Goal: Task Accomplishment & Management: Manage account settings

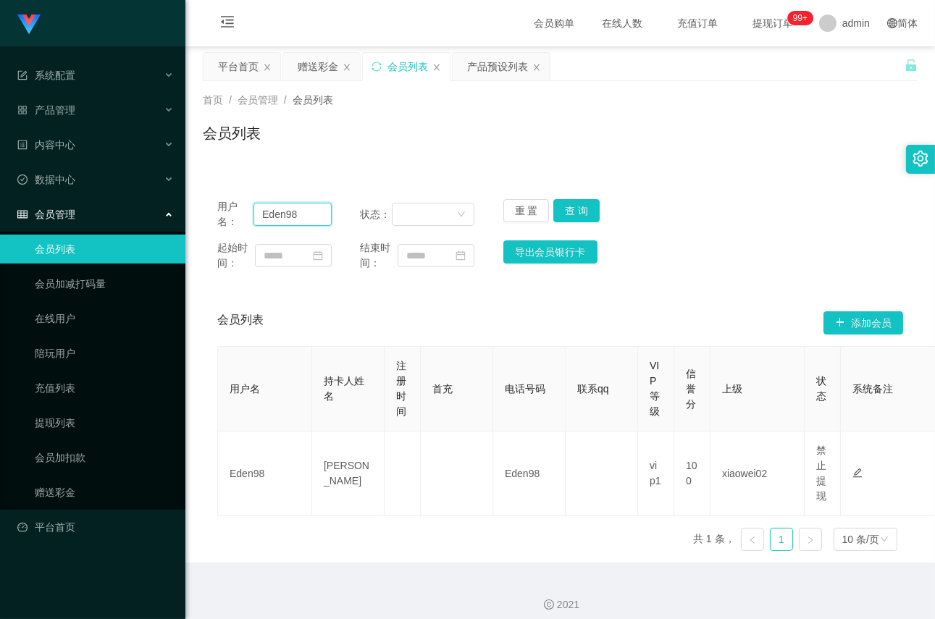
click at [308, 222] on input "Eden98" at bounding box center [292, 214] width 78 height 23
click at [573, 206] on button "查 询" at bounding box center [576, 210] width 46 height 23
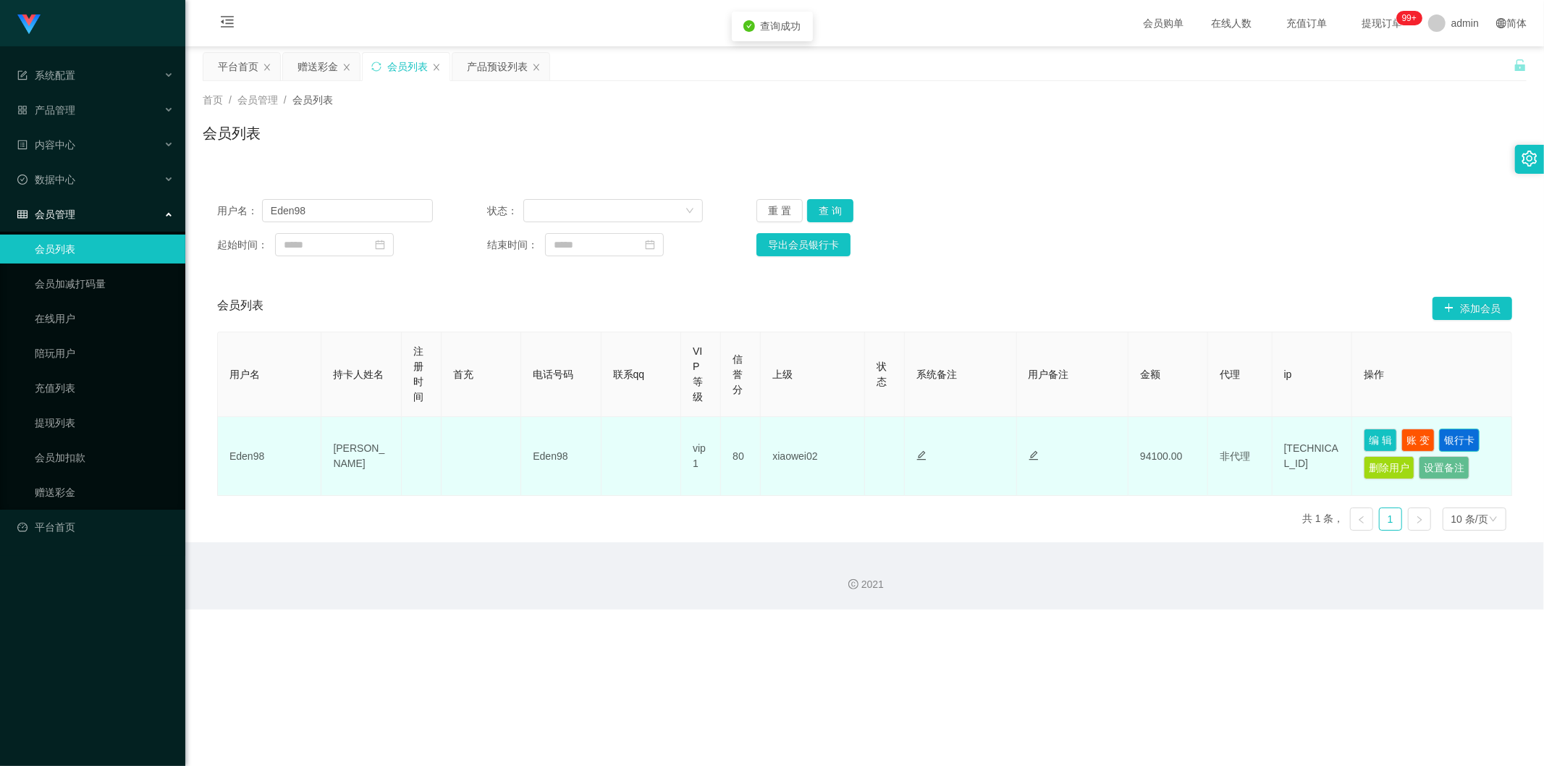
click at [934, 442] on button "银行卡" at bounding box center [1459, 440] width 41 height 23
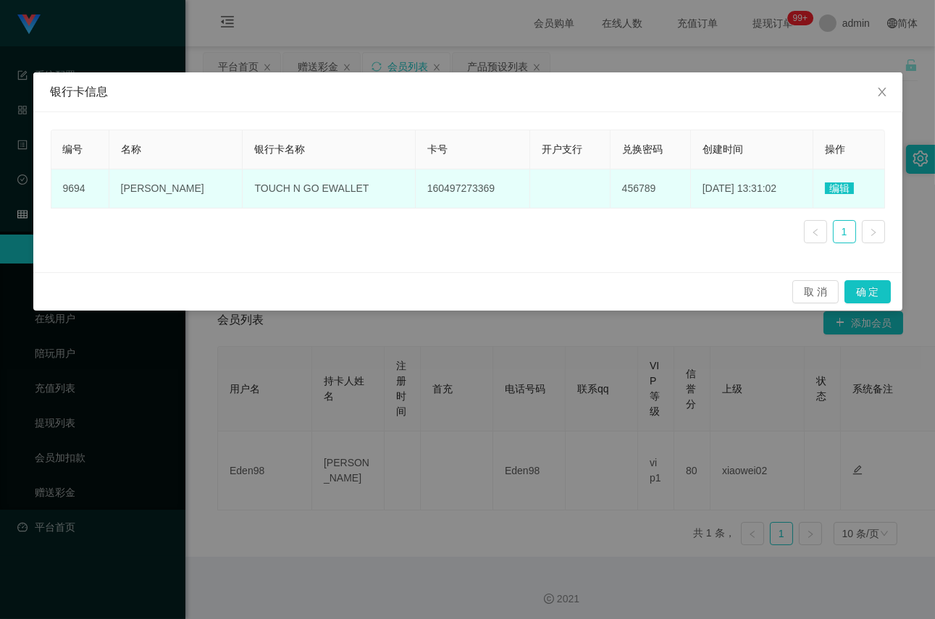
click at [288, 185] on span "TOUCH N GO EWALLET" at bounding box center [311, 188] width 114 height 12
click at [831, 180] on td "编辑" at bounding box center [849, 188] width 72 height 39
click at [832, 185] on span "编辑" at bounding box center [838, 188] width 29 height 12
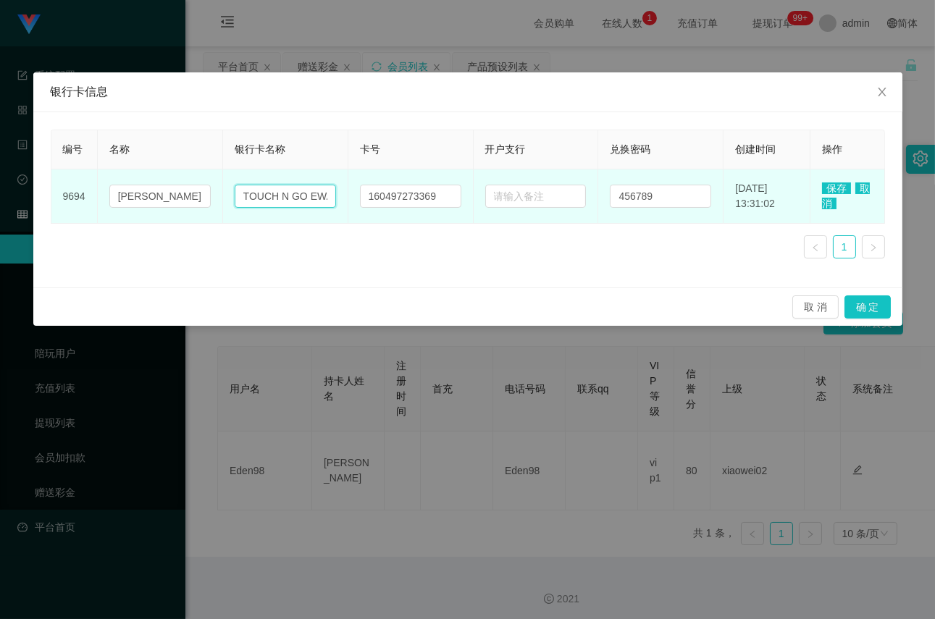
scroll to position [0, 22]
drag, startPoint x: 234, startPoint y: 197, endPoint x: 342, endPoint y: 193, distance: 107.9
click at [342, 193] on tr "9694 [PERSON_NAME] TOUCH N GO EWALLET 160497273369 456789 [DATE] 13:31:02 保存 取消" at bounding box center [467, 196] width 833 height 54
paste input "Public Bank"
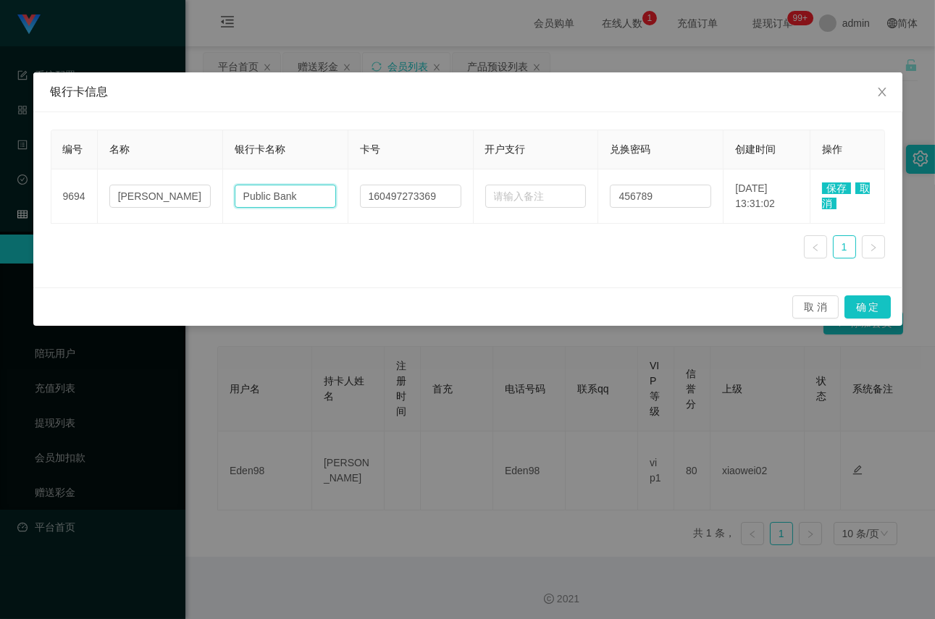
type input "Public Bank"
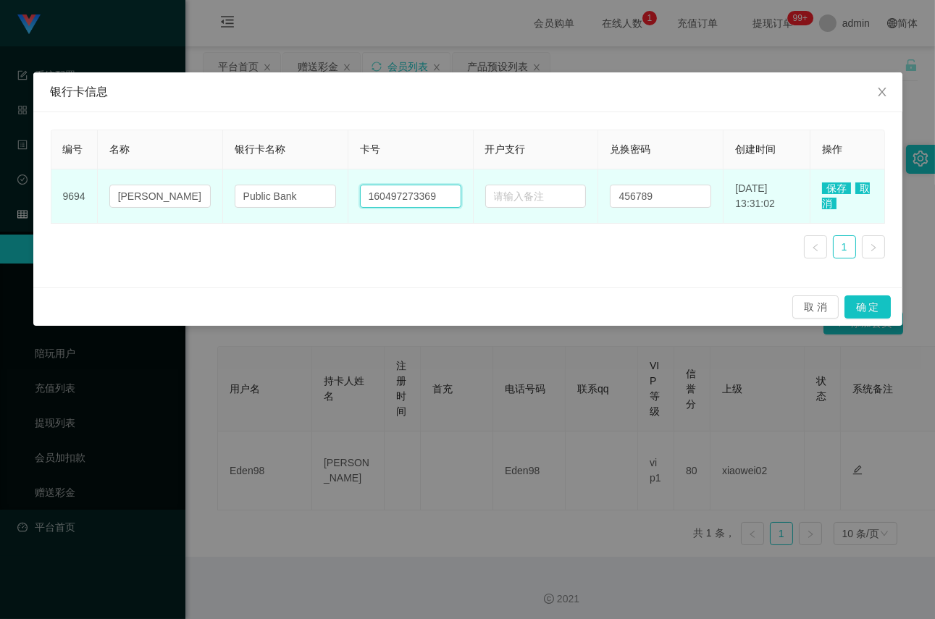
drag, startPoint x: 432, startPoint y: 198, endPoint x: 353, endPoint y: 197, distance: 79.6
click at [360, 197] on input "160497273369" at bounding box center [410, 196] width 101 height 23
paste input "6416126334"
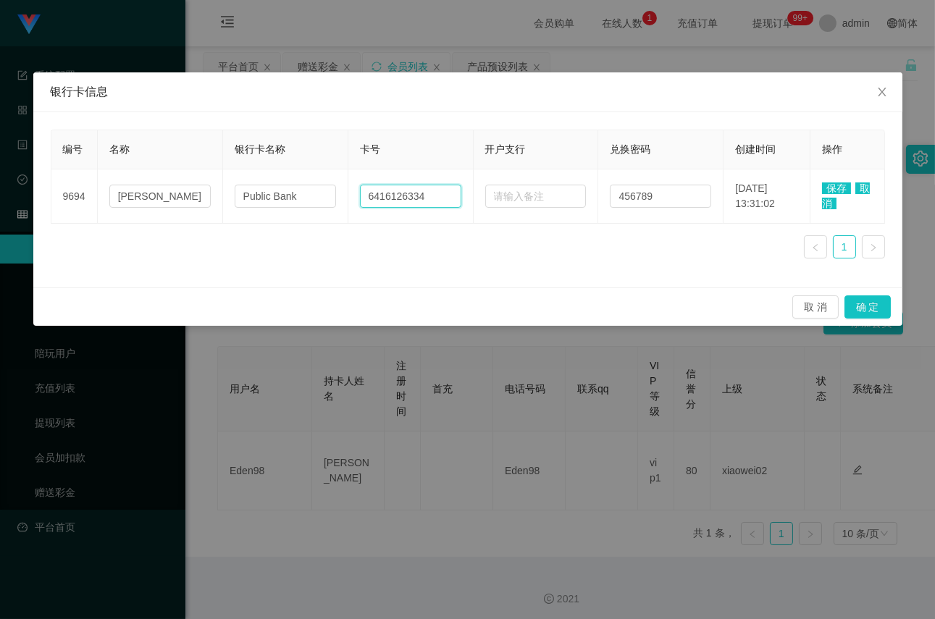
type input "6416126334"
click at [831, 187] on span "保存" at bounding box center [836, 188] width 29 height 12
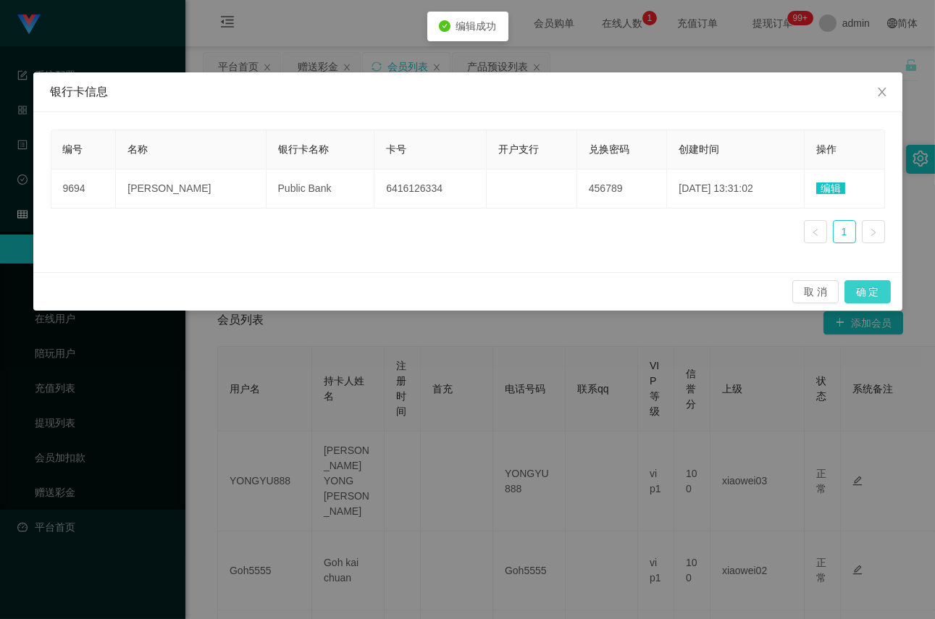
click at [878, 288] on button "确 定" at bounding box center [867, 291] width 46 height 23
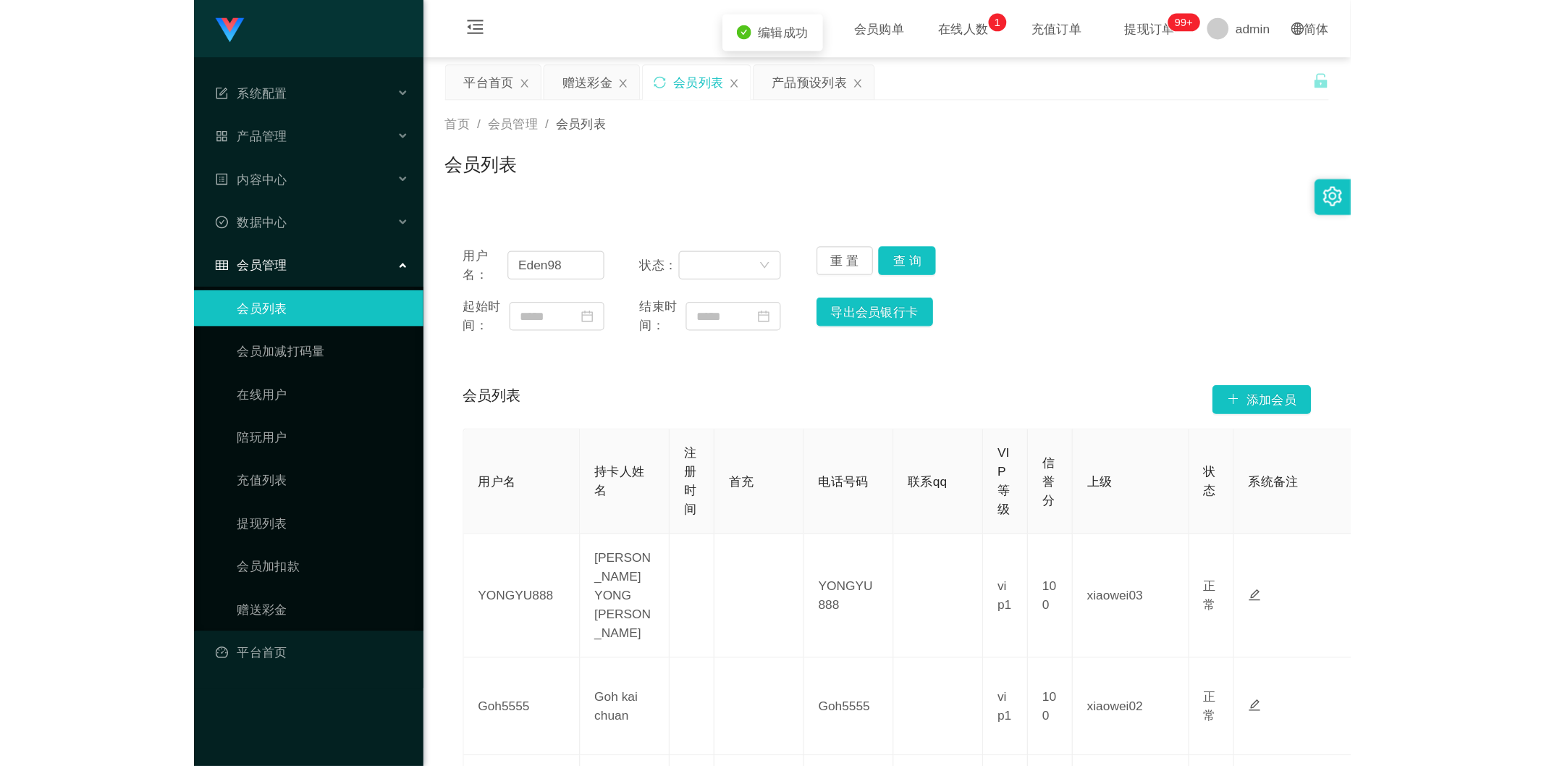
scroll to position [0, 464]
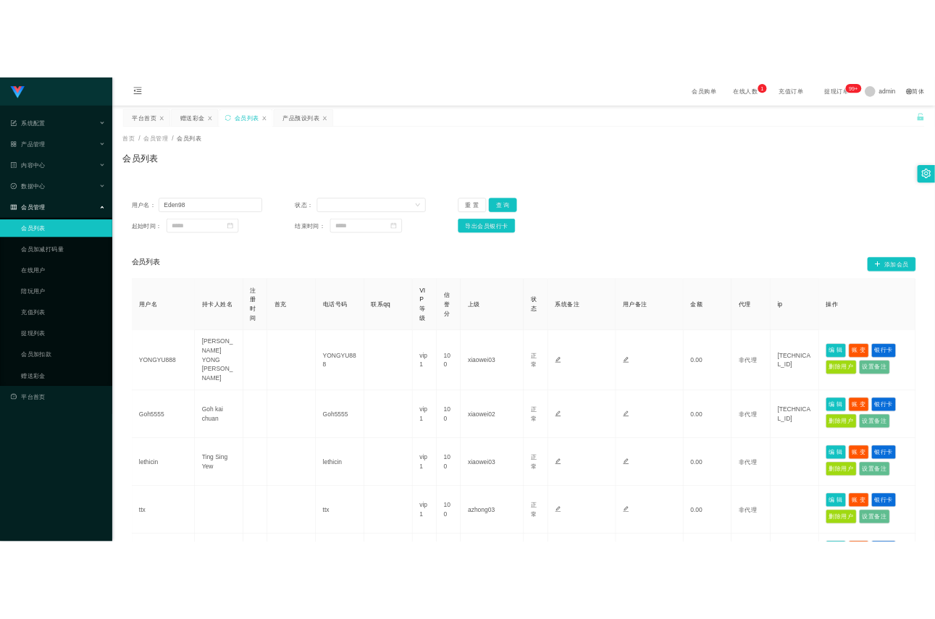
scroll to position [0, 0]
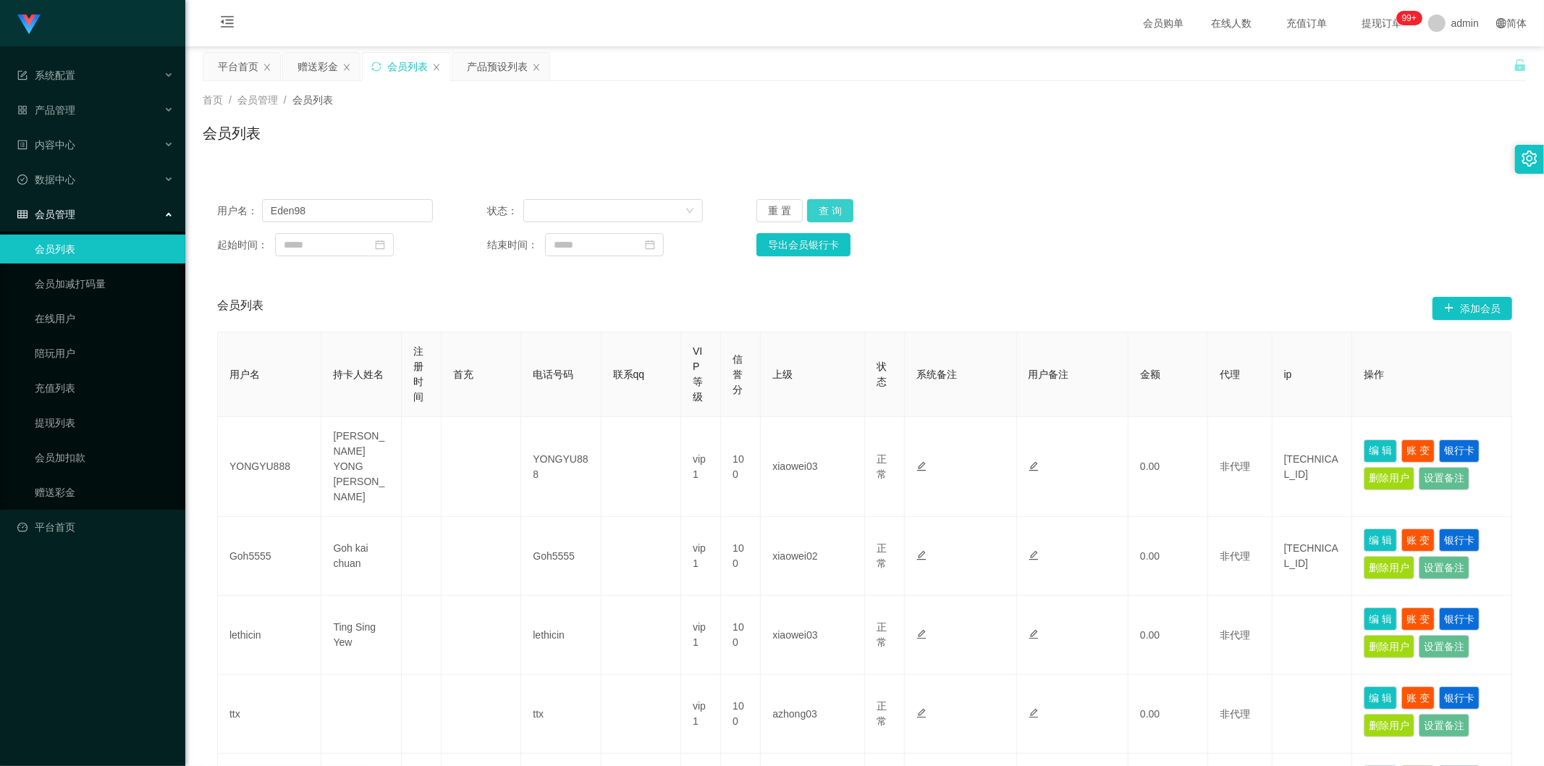
click at [824, 205] on button "查 询" at bounding box center [830, 210] width 46 height 23
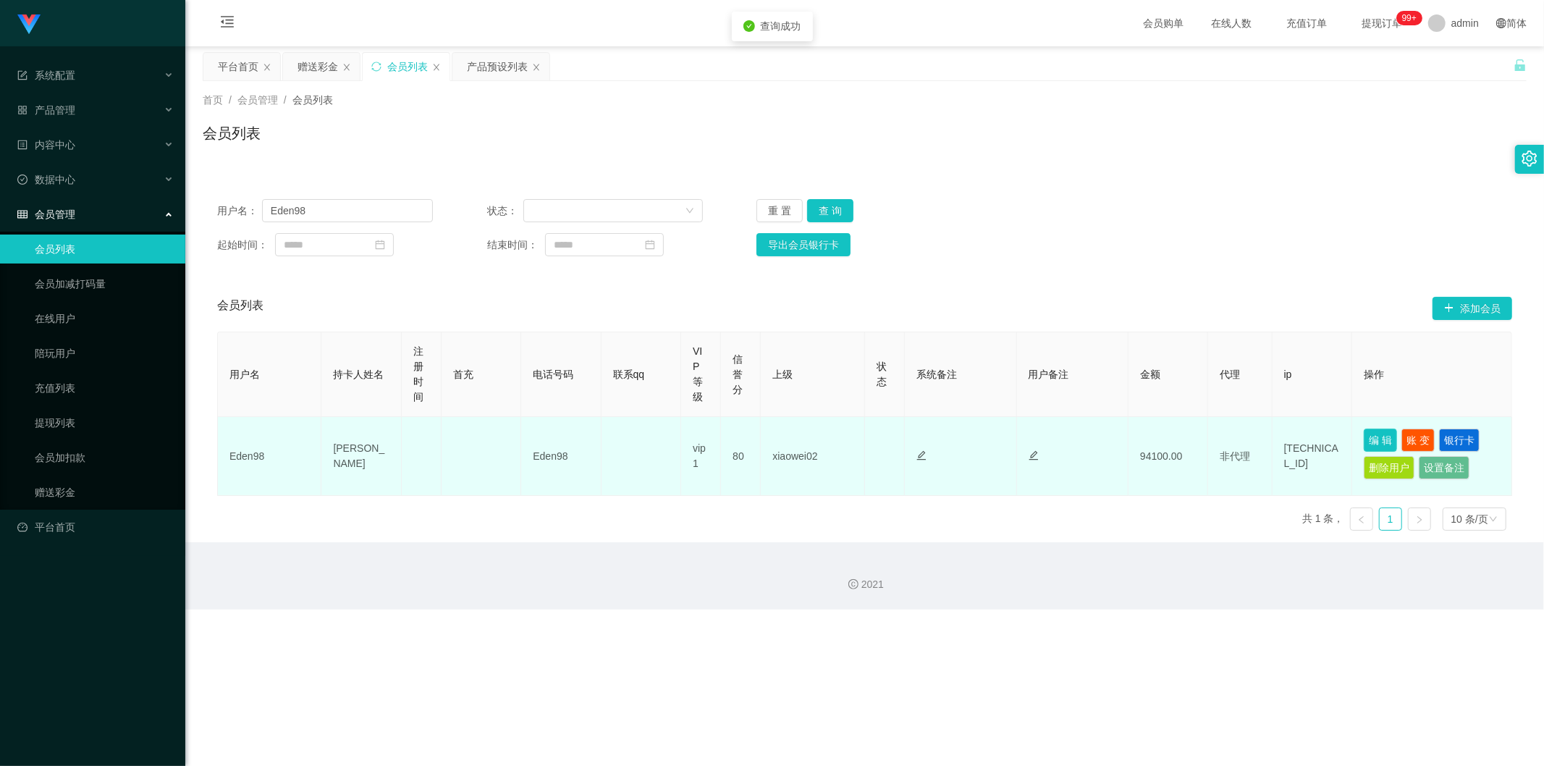
click at [934, 444] on button "编 辑" at bounding box center [1380, 440] width 33 height 23
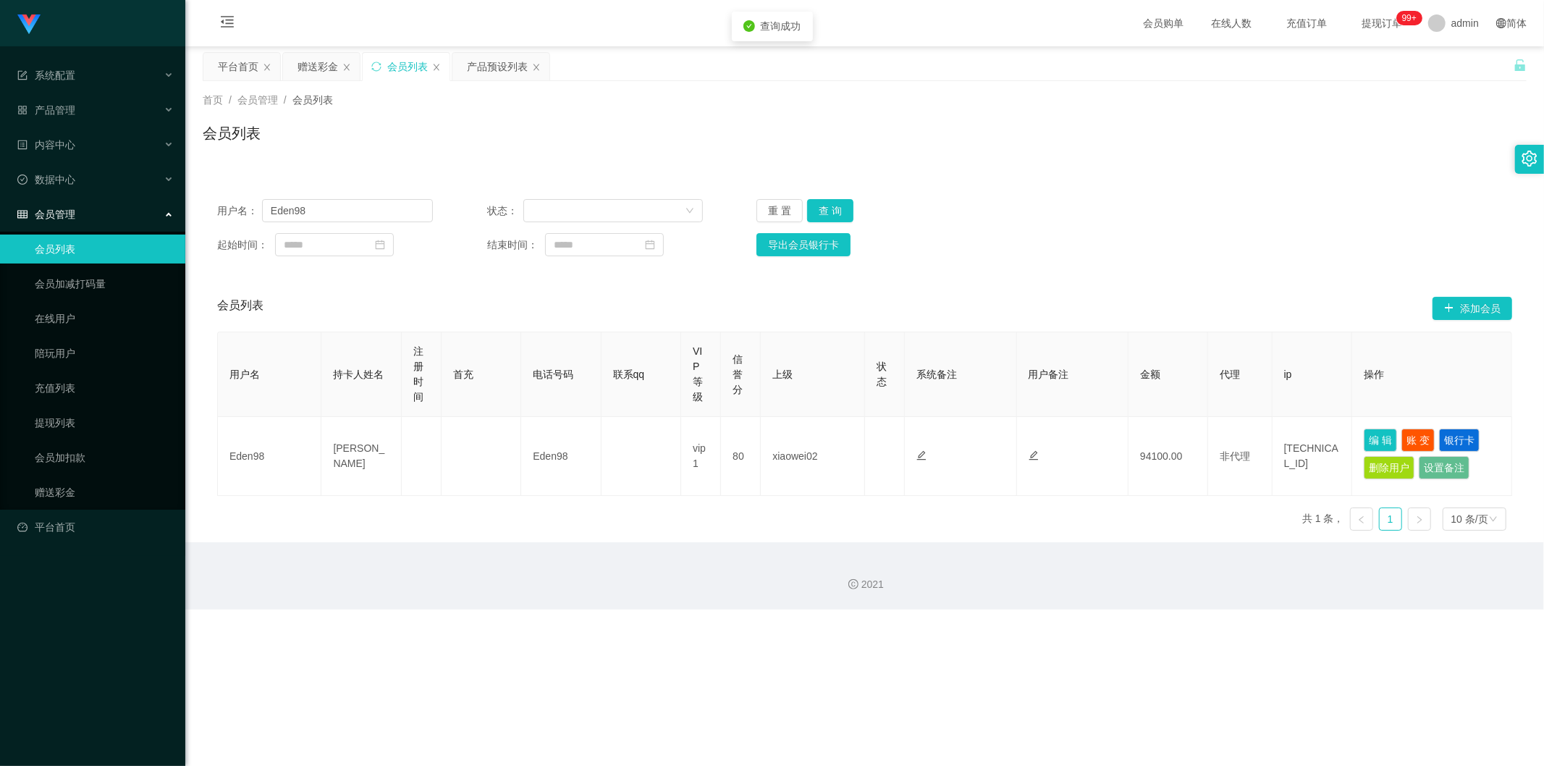
type input "Eden98"
type input "[PERSON_NAME]"
type input "80"
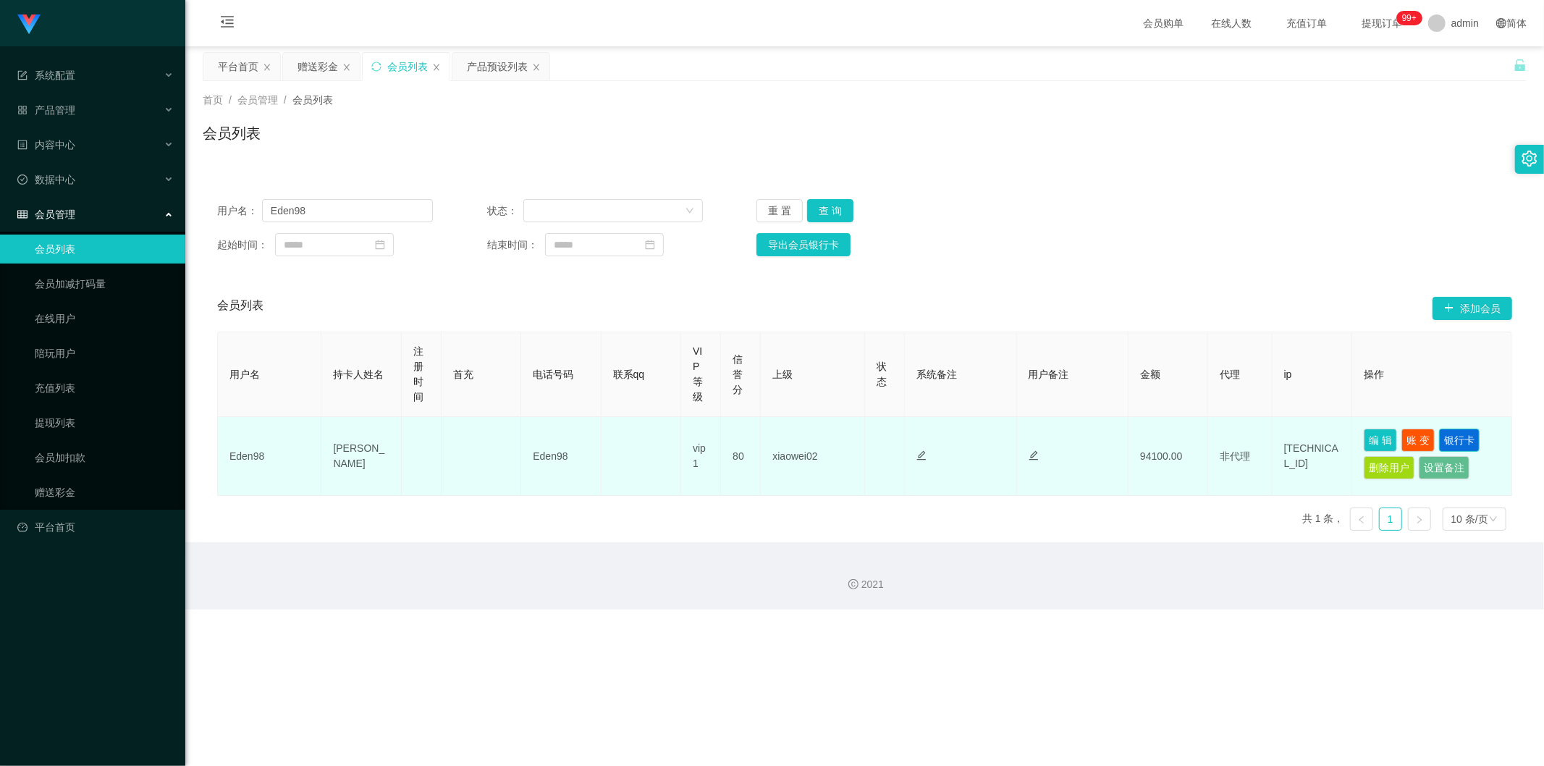
click at [934, 439] on button "银行卡" at bounding box center [1459, 440] width 41 height 23
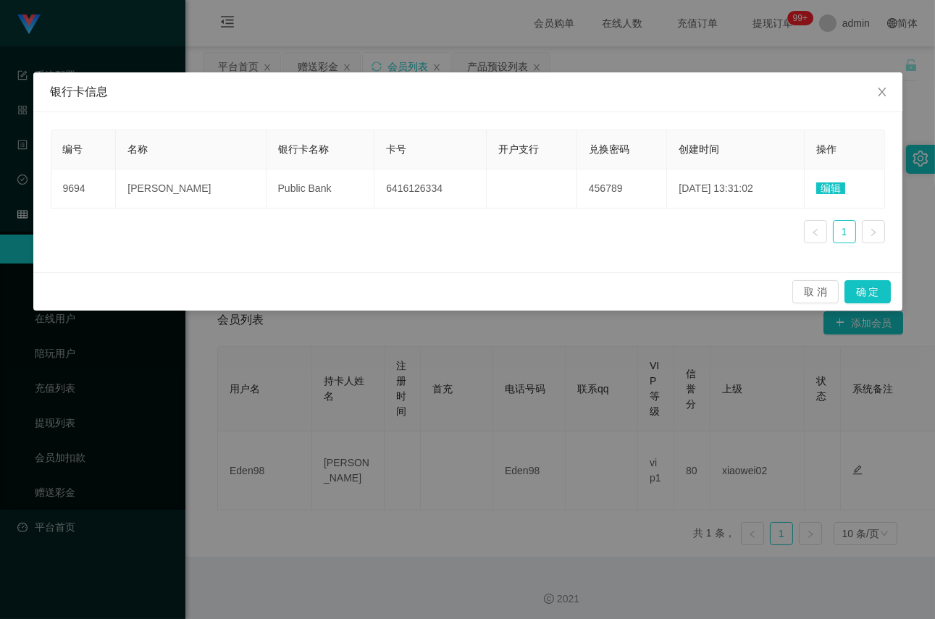
click at [291, 252] on div "编号 名称 银行卡名称 卡号 开户支行 兑换密码 创建时间 操作 9694 VOON WEI WEI Public Bank 6416126334 45678…" at bounding box center [468, 192] width 834 height 125
click at [878, 93] on icon "图标: close" at bounding box center [882, 92] width 12 height 12
